Goal: Task Accomplishment & Management: Manage account settings

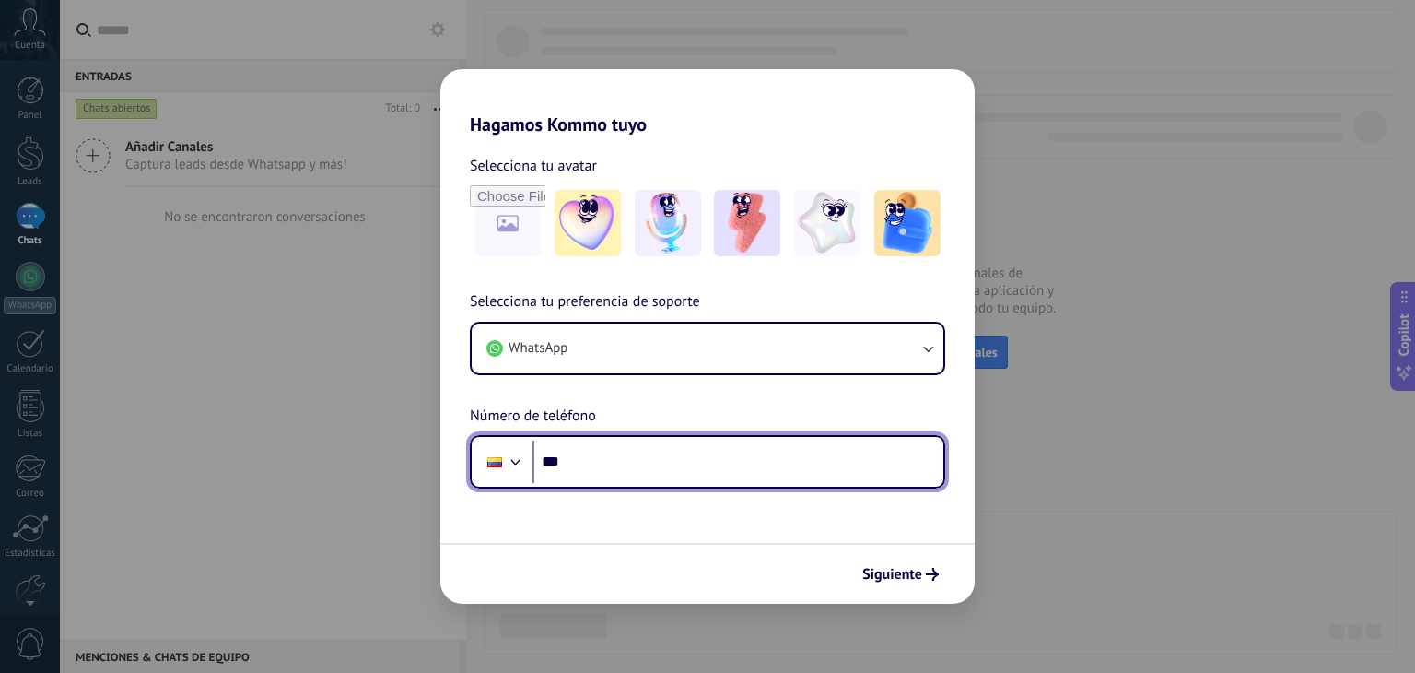
click at [614, 469] on input "***" at bounding box center [738, 461] width 411 height 42
type input "**********"
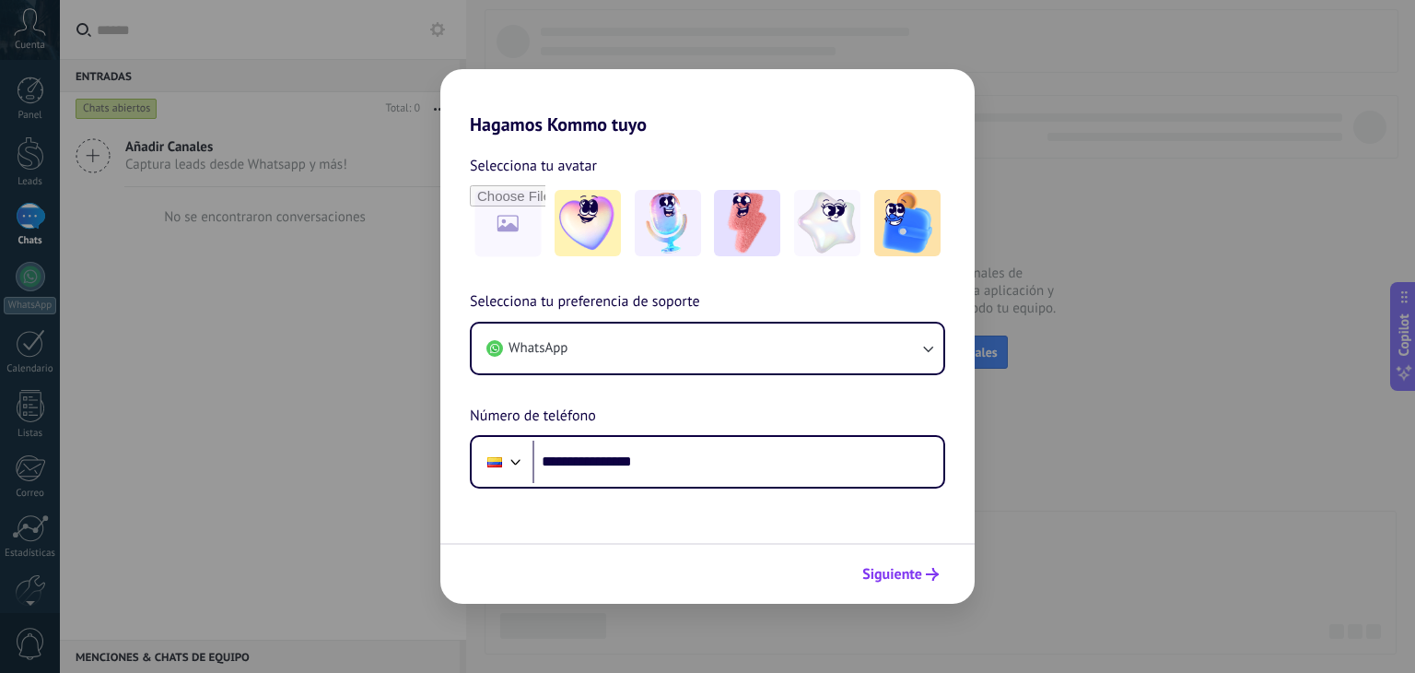
click at [886, 560] on button "Siguiente" at bounding box center [900, 573] width 93 height 31
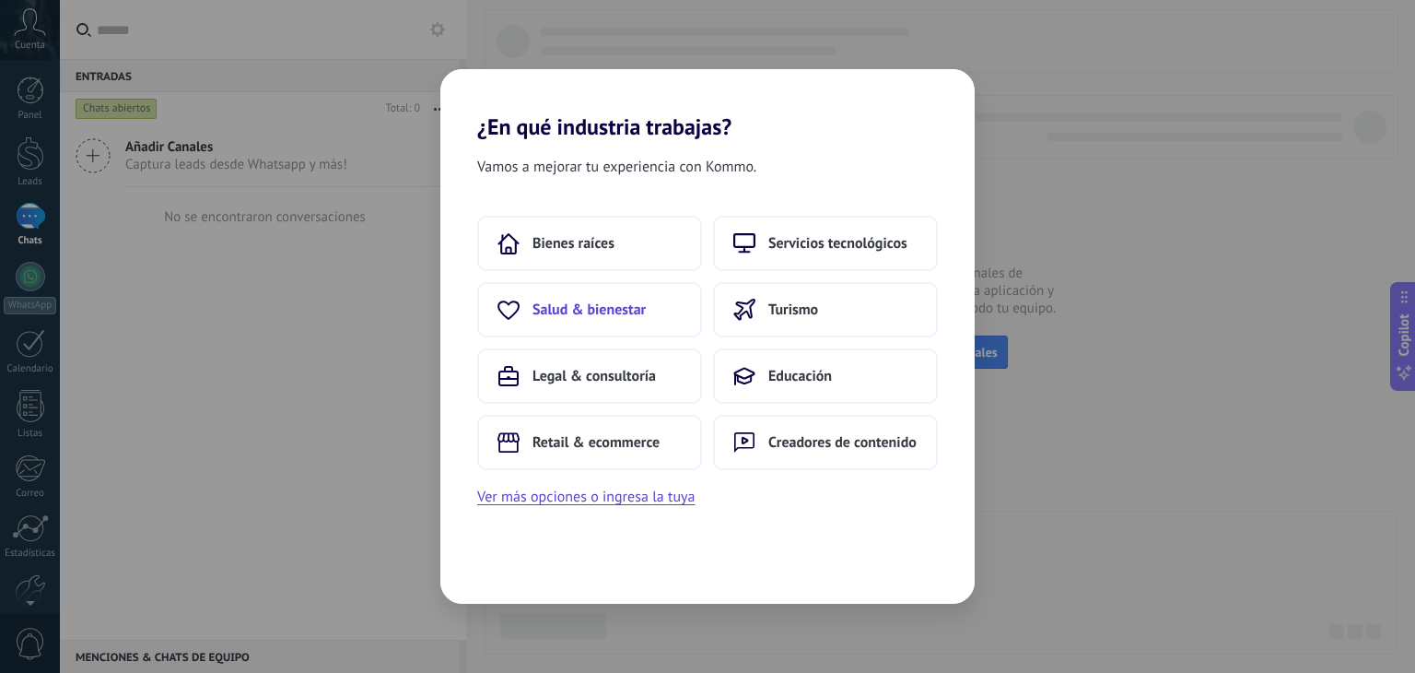
click at [632, 305] on span "Salud & bienestar" at bounding box center [589, 309] width 113 height 18
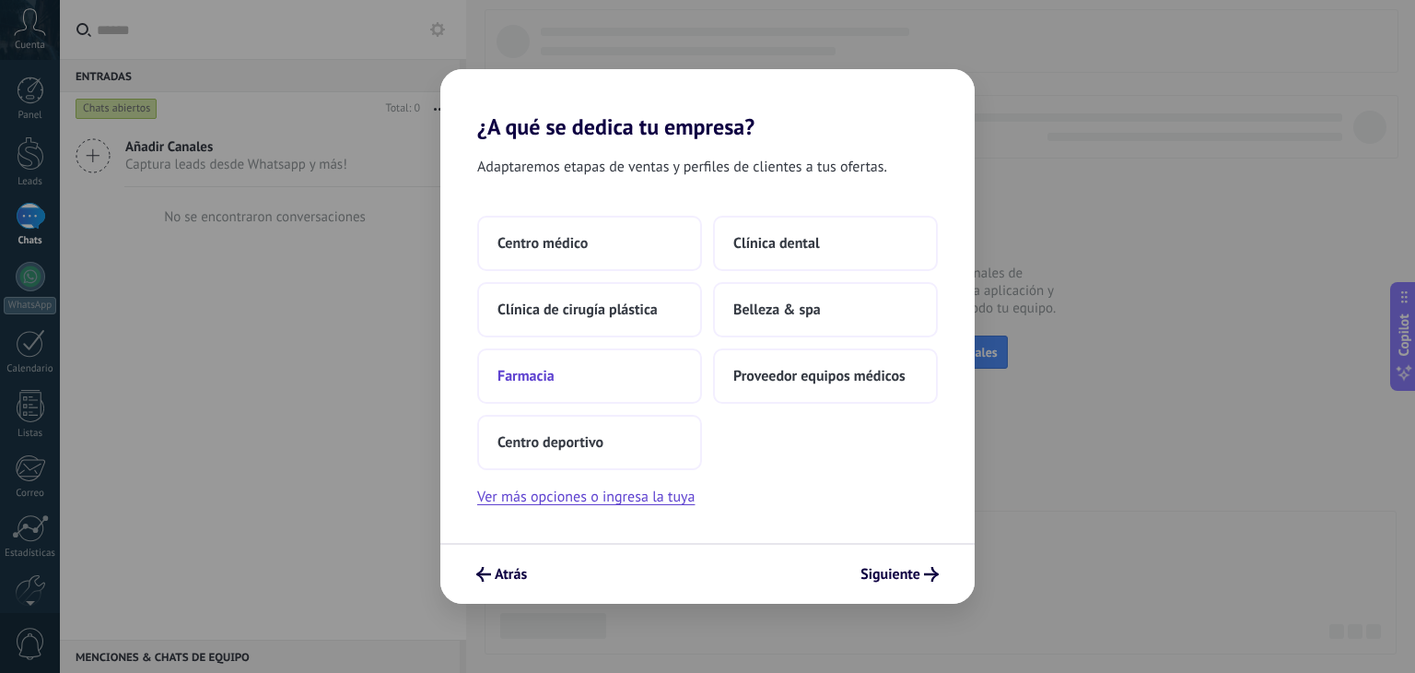
click at [581, 380] on button "Farmacia" at bounding box center [589, 375] width 225 height 55
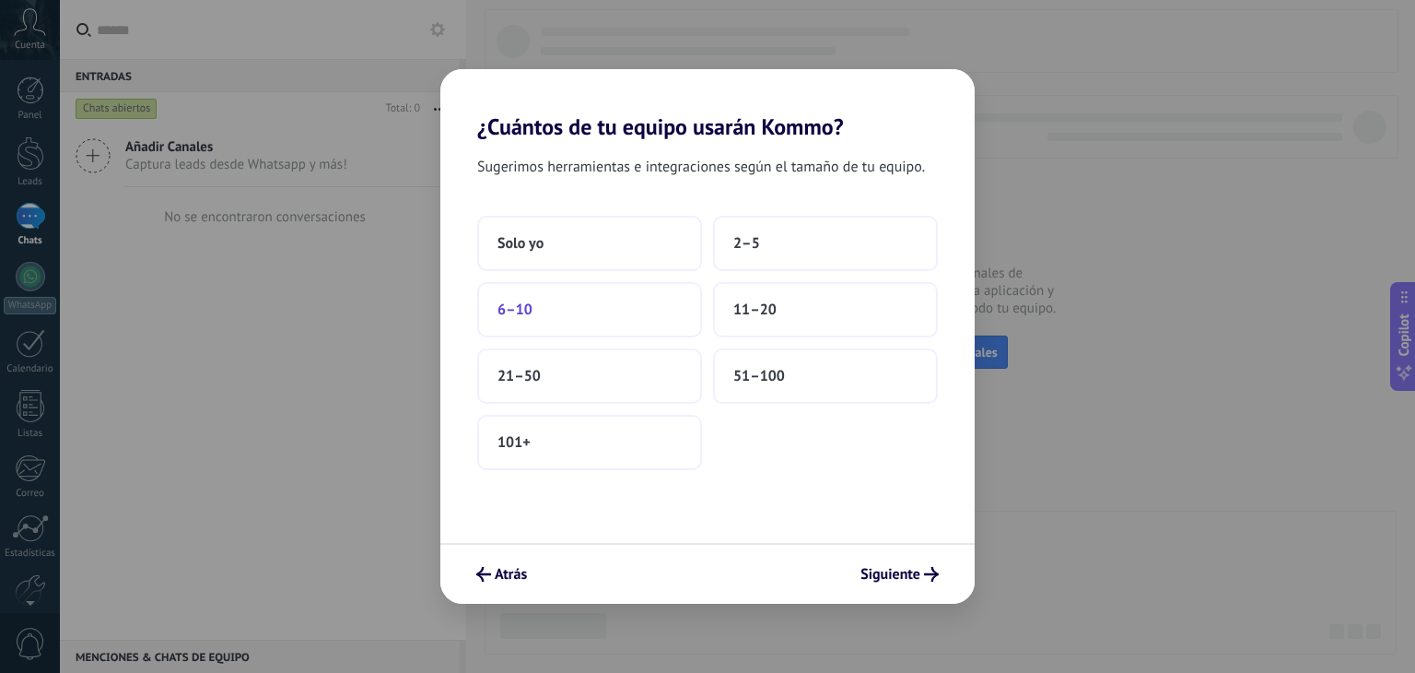
click at [632, 312] on button "6–10" at bounding box center [589, 309] width 225 height 55
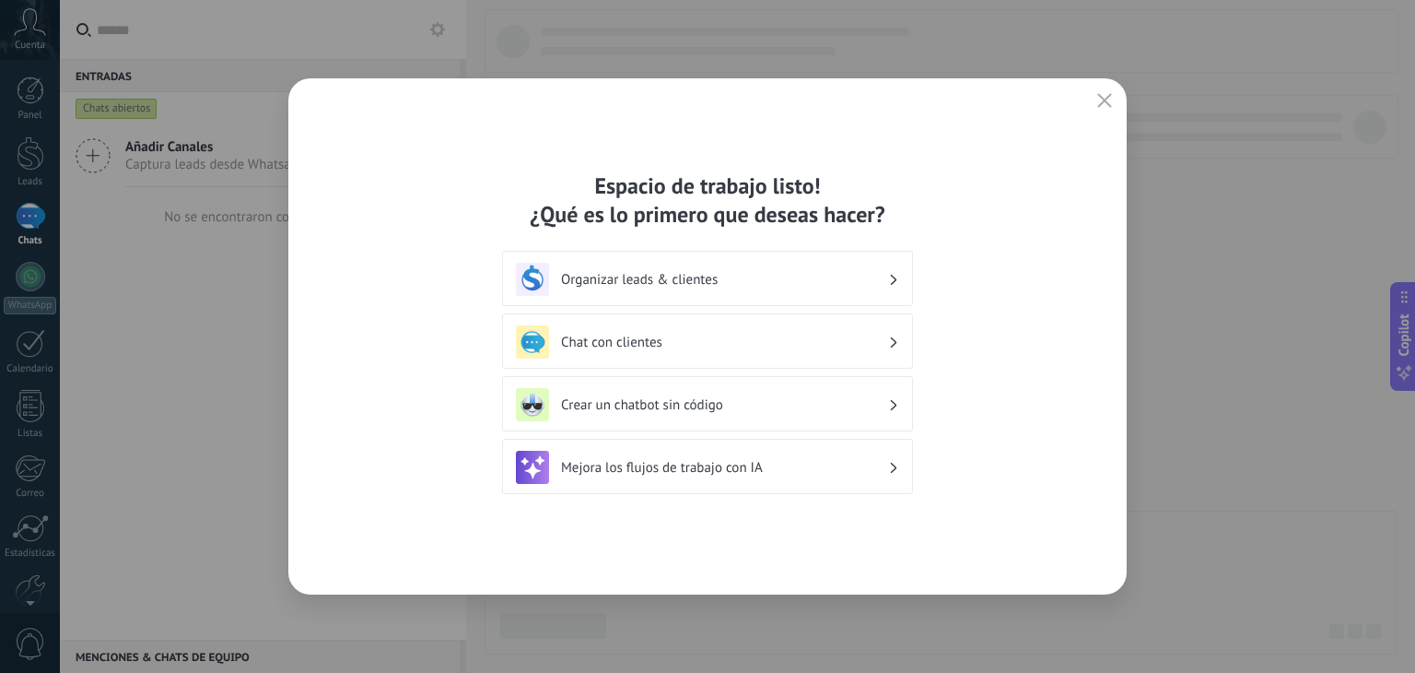
click at [726, 346] on h3 "Chat con clientes" at bounding box center [724, 343] width 327 height 18
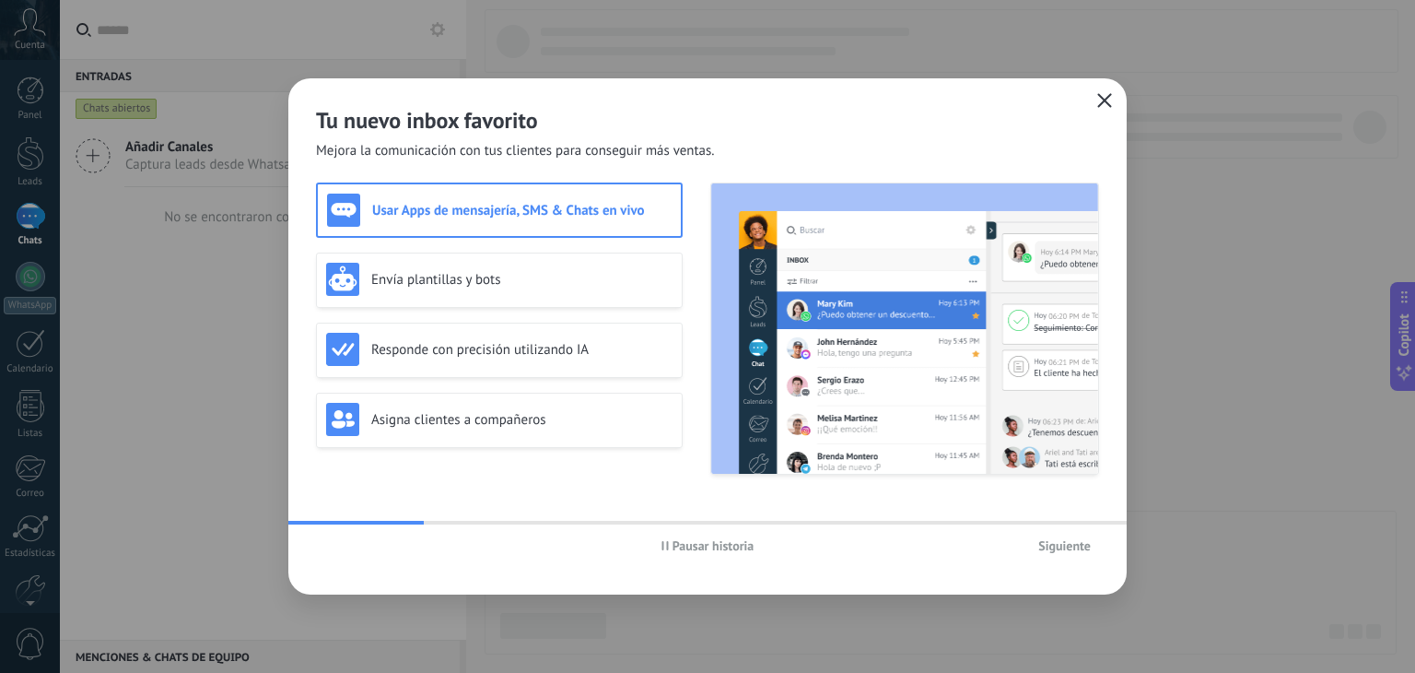
click at [1107, 94] on icon "button" at bounding box center [1104, 100] width 15 height 15
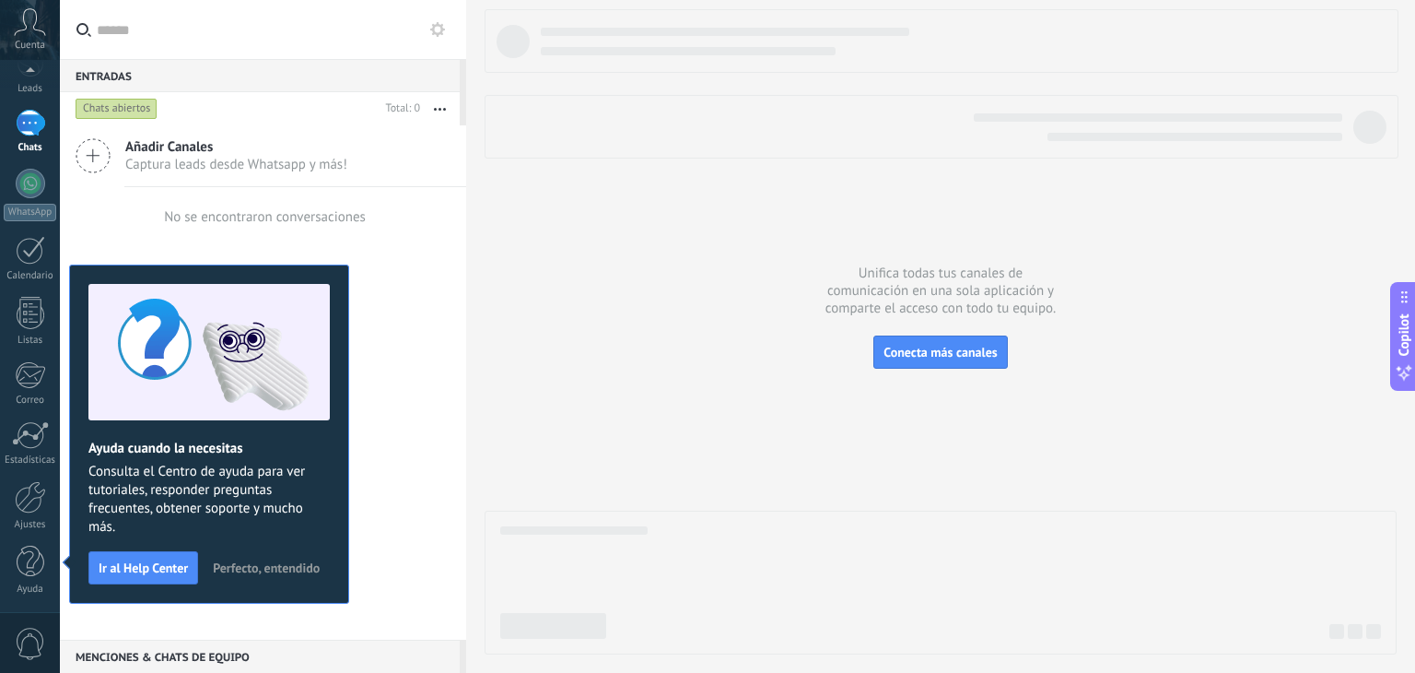
click at [268, 564] on span "Perfecto, entendido" at bounding box center [266, 567] width 107 height 13
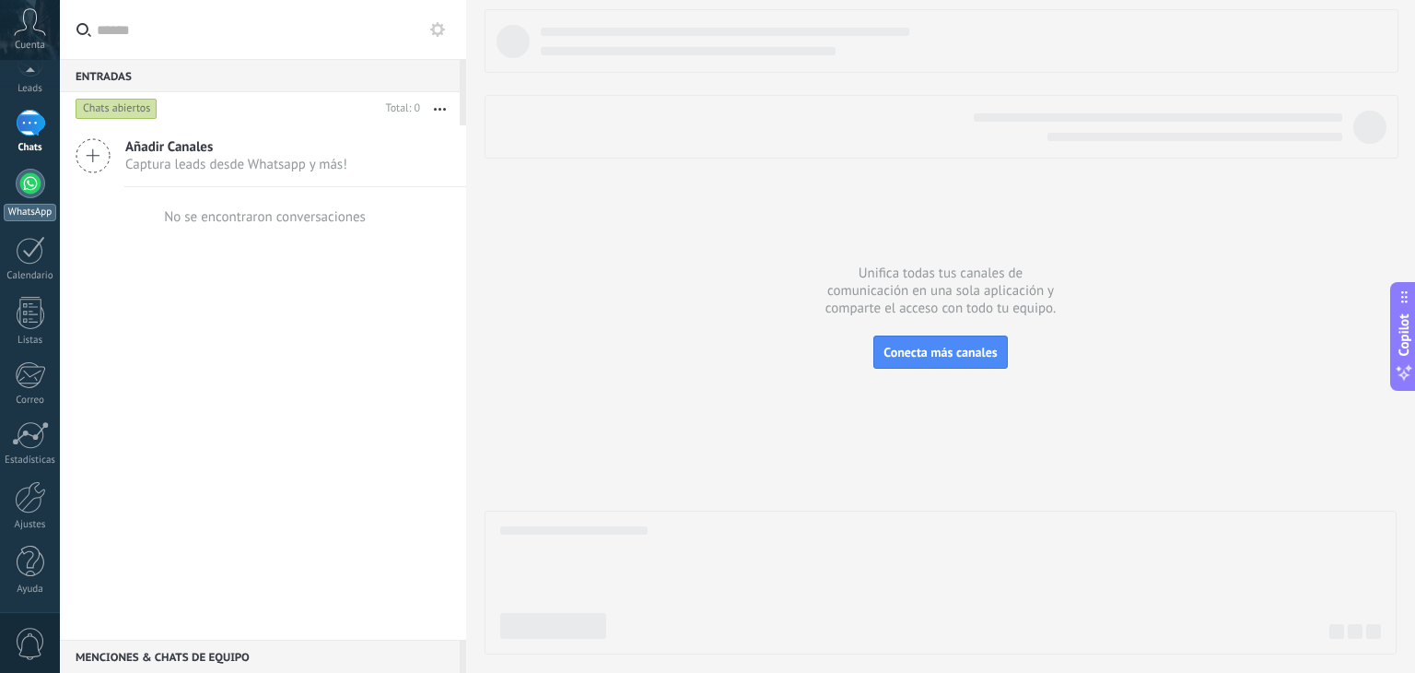
scroll to position [0, 0]
click at [28, 41] on span "Cuenta" at bounding box center [30, 46] width 30 height 12
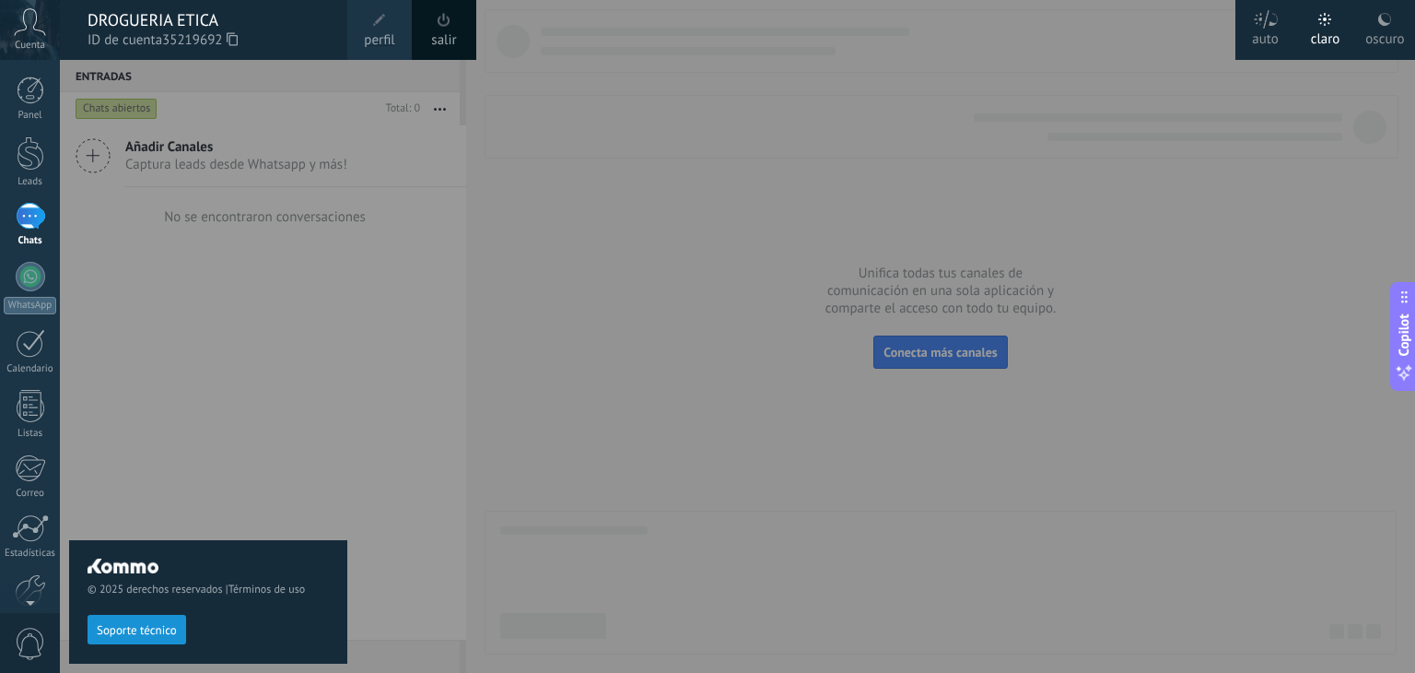
click at [637, 458] on div at bounding box center [767, 336] width 1415 height 673
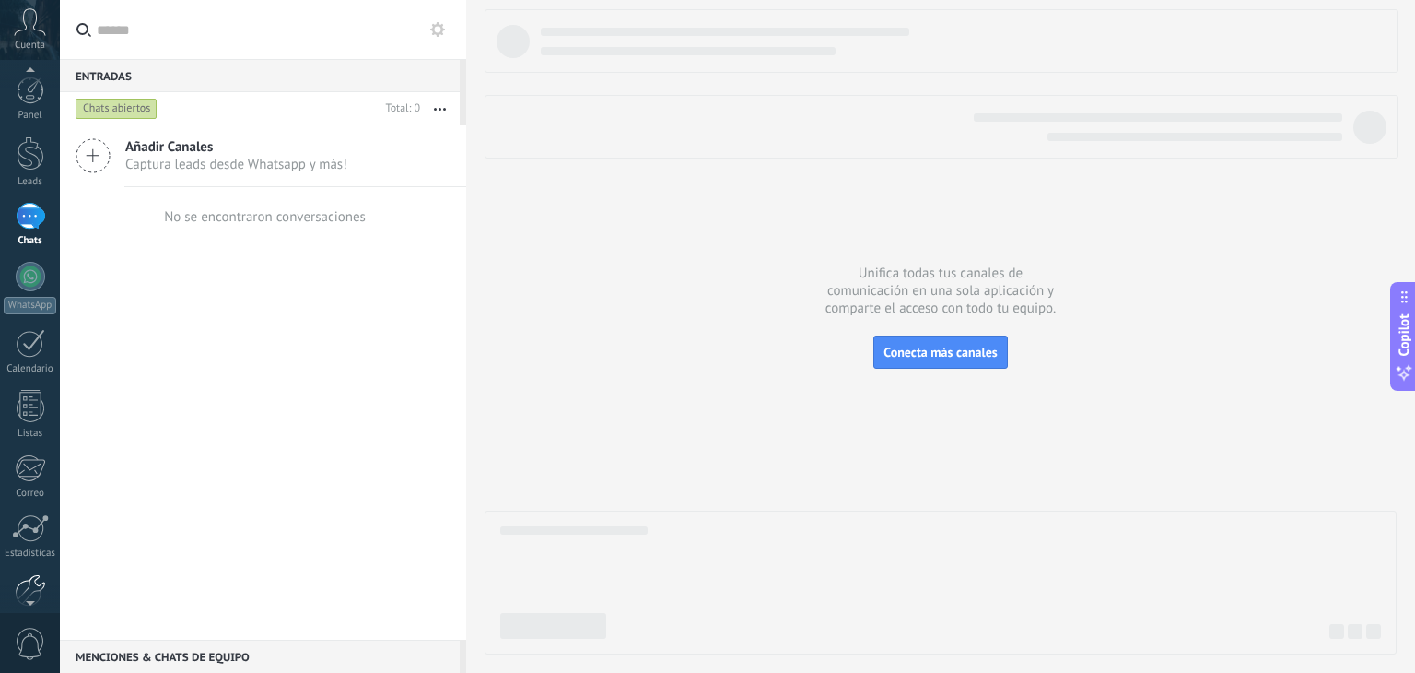
scroll to position [8, 0]
click at [37, 583] on div at bounding box center [30, 582] width 31 height 32
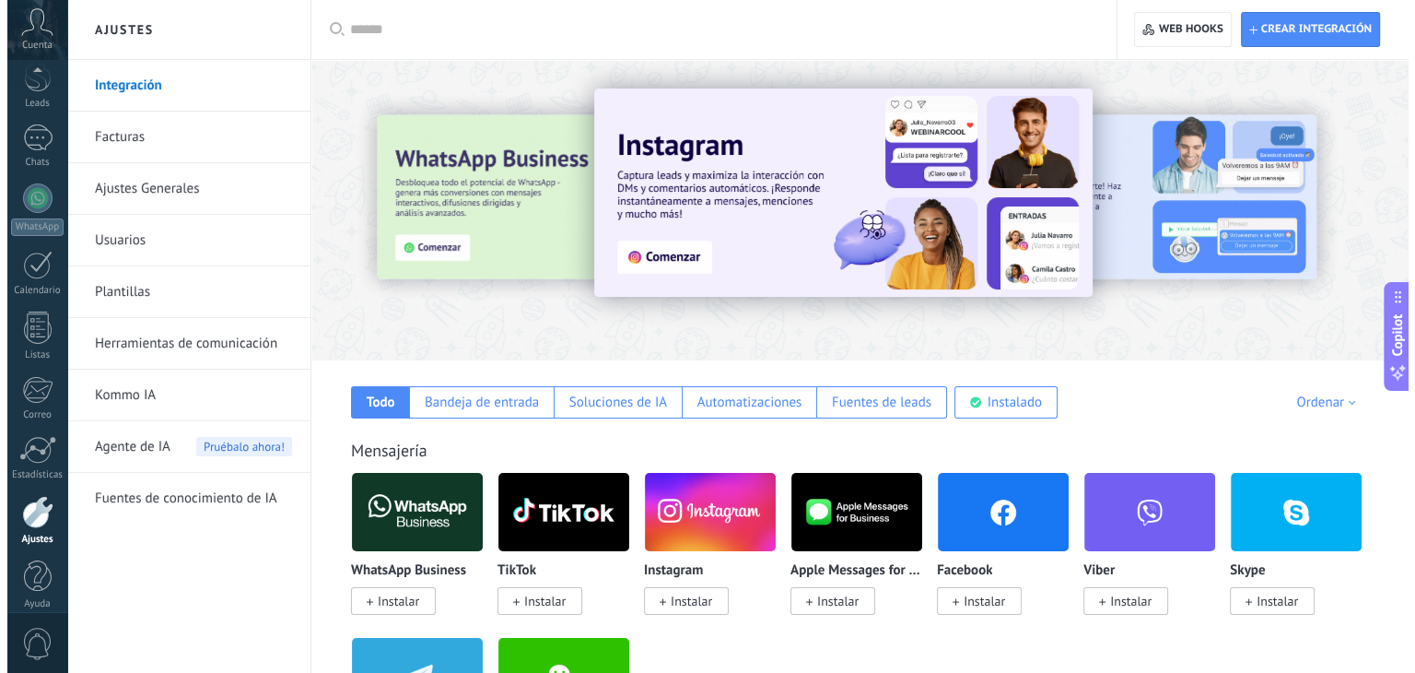
scroll to position [93, 0]
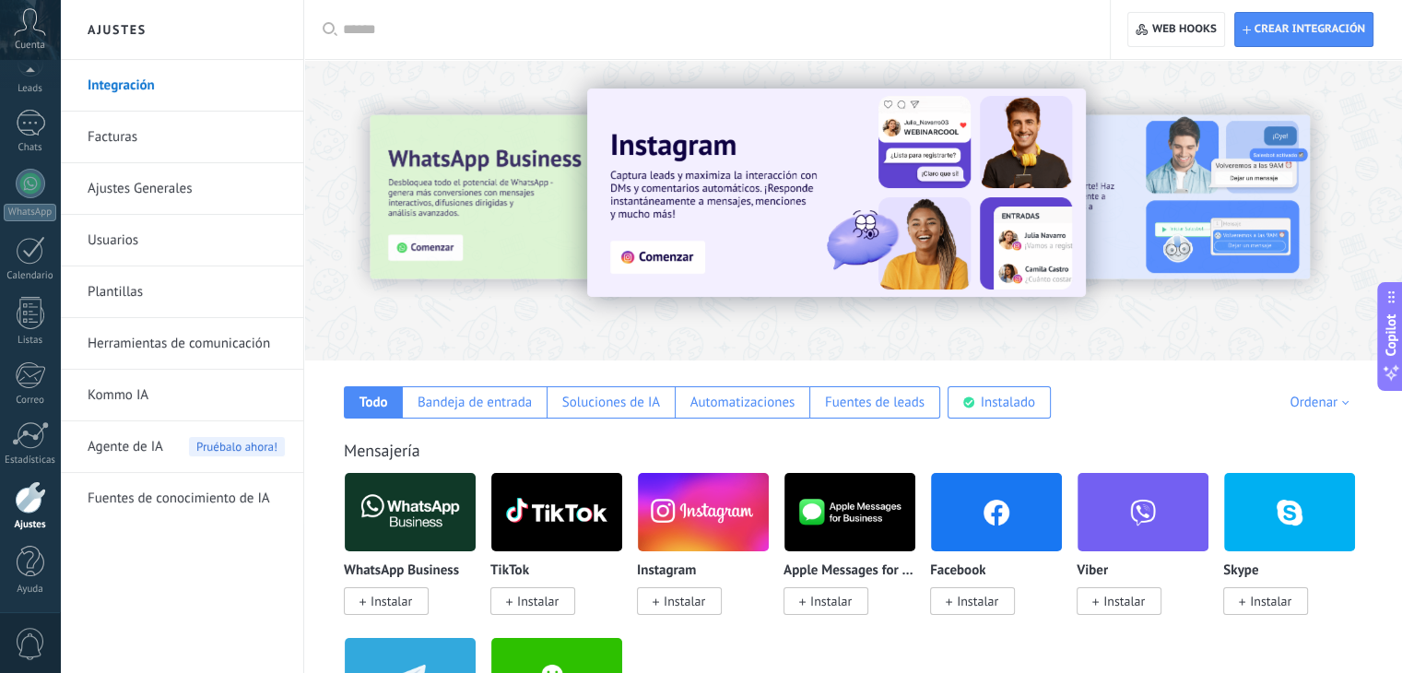
click at [141, 243] on link "Usuarios" at bounding box center [186, 241] width 197 height 52
